Goal: Task Accomplishment & Management: Manage account settings

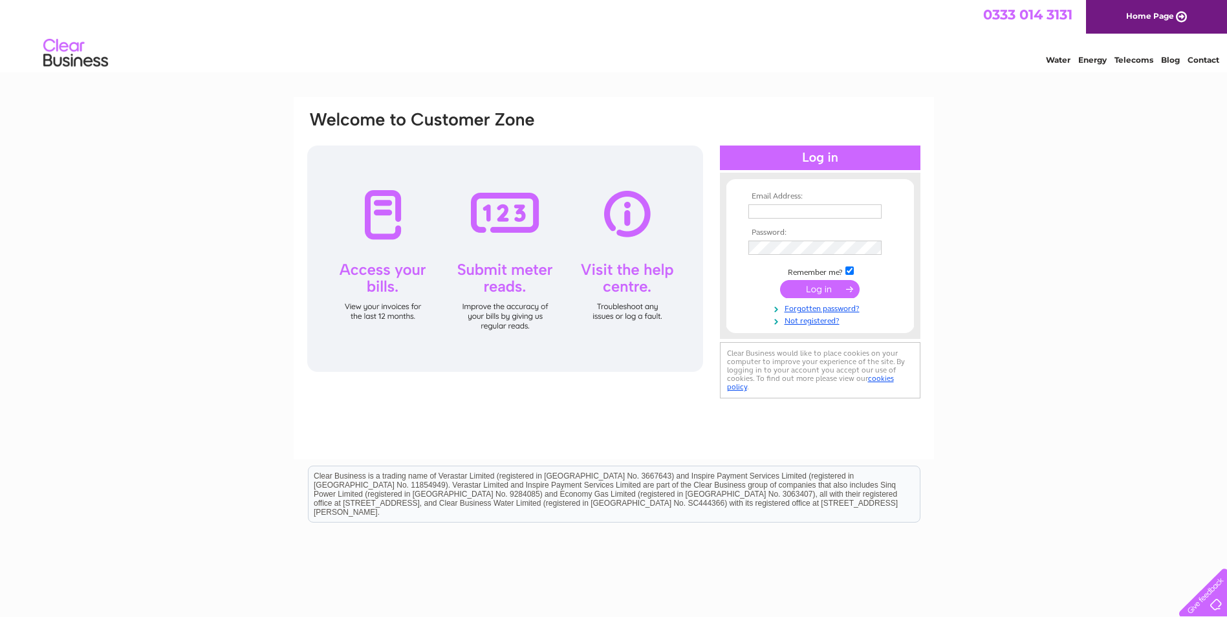
type input "mike.mcdonald@mcdonaldscaffolding.com"
click at [814, 290] on input "submit" at bounding box center [820, 289] width 80 height 18
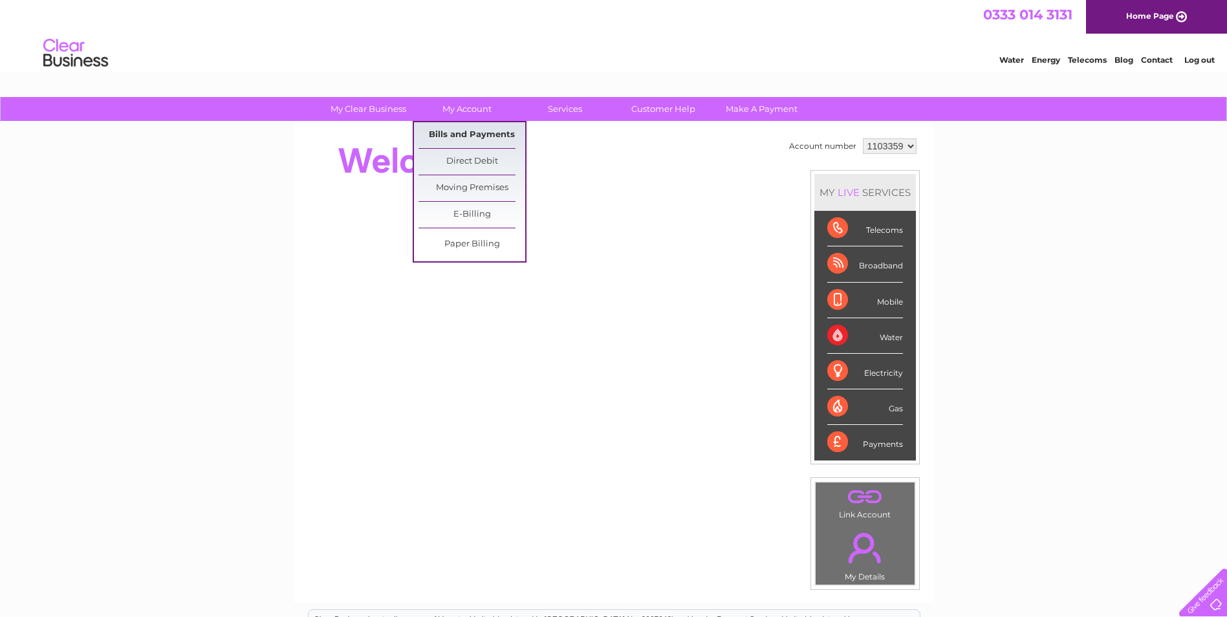
click at [464, 135] on link "Bills and Payments" at bounding box center [471, 135] width 107 height 26
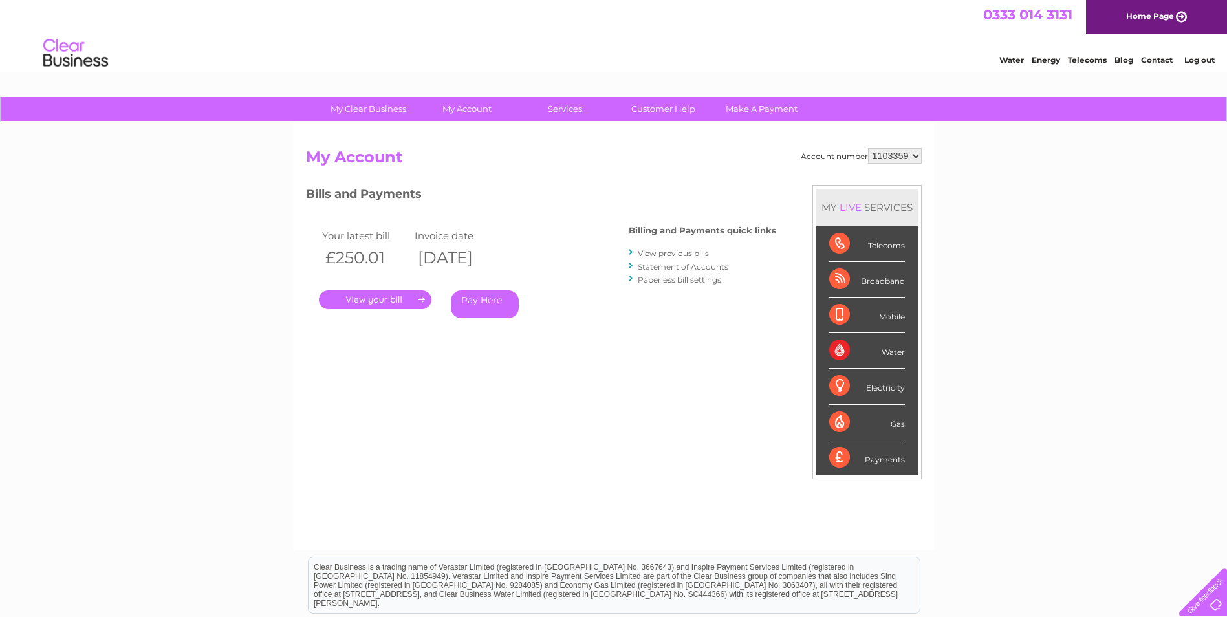
click at [380, 301] on link "." at bounding box center [375, 299] width 113 height 19
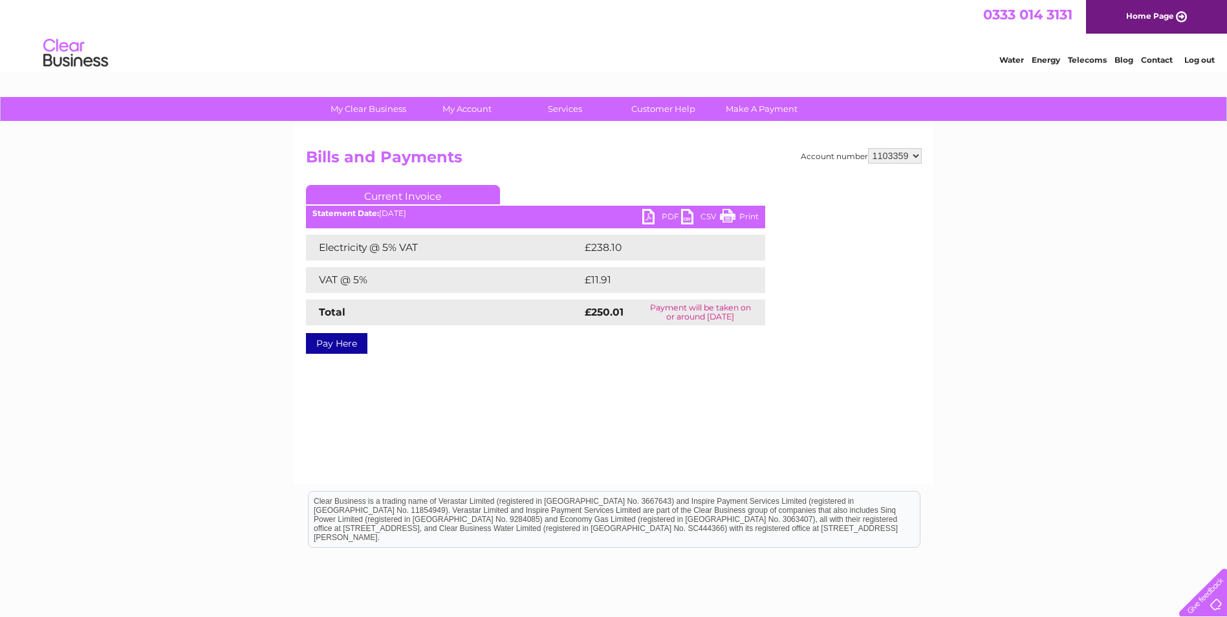
click at [645, 214] on link "PDF" at bounding box center [661, 218] width 39 height 19
